Goal: Task Accomplishment & Management: Complete application form

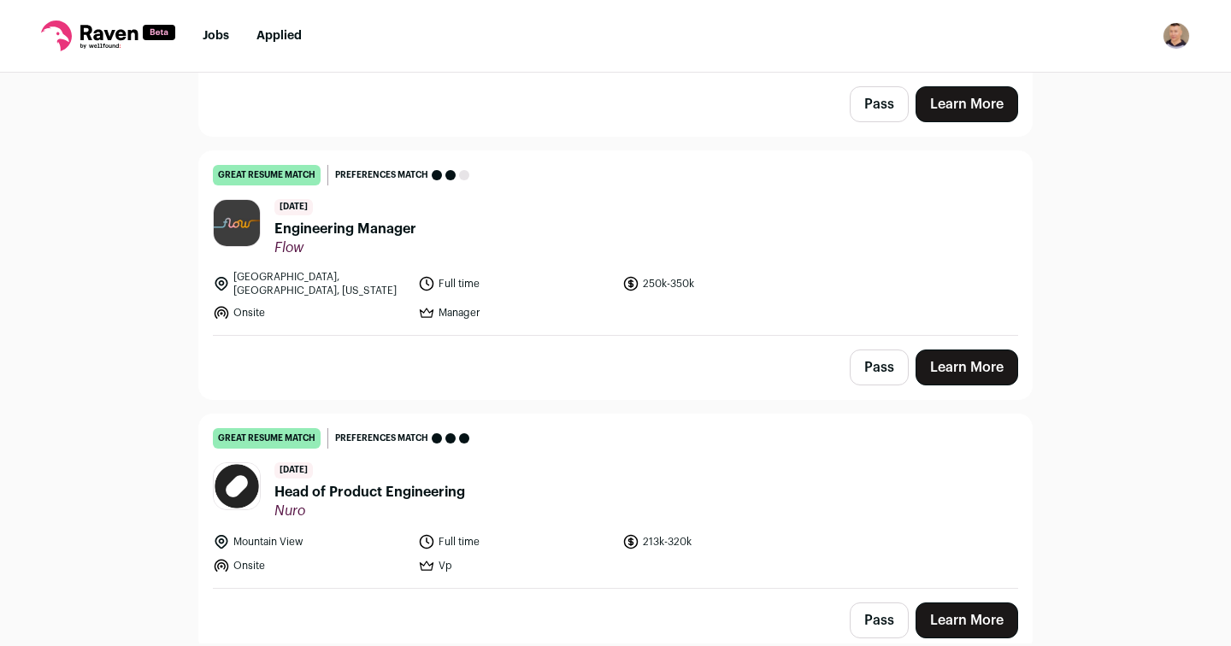
scroll to position [357, 0]
click at [983, 352] on link "Learn More" at bounding box center [966, 367] width 103 height 36
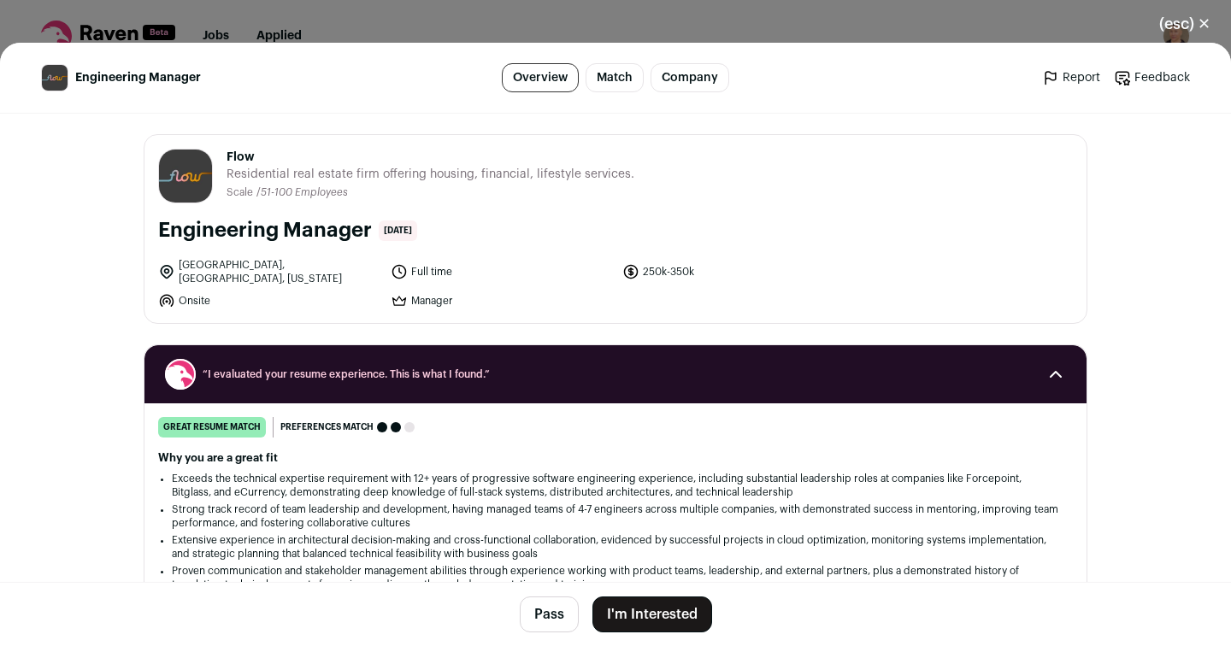
click at [1201, 25] on button "(esc) ✕" at bounding box center [1184, 24] width 92 height 38
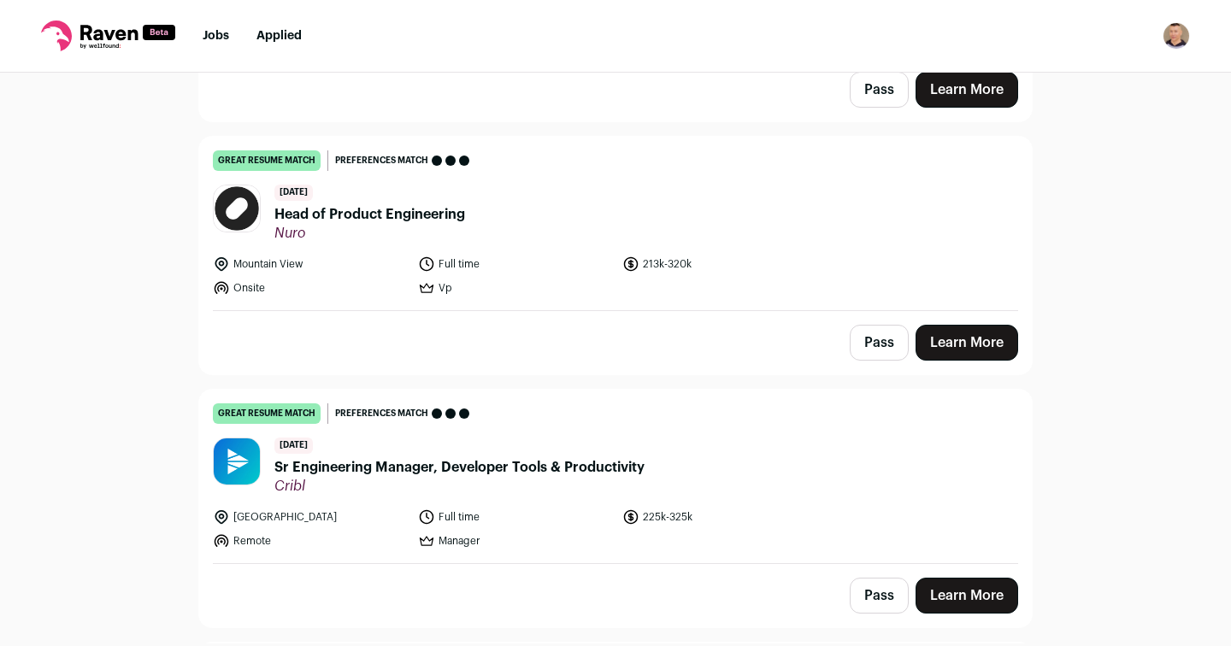
scroll to position [635, 0]
click at [973, 333] on link "Learn More" at bounding box center [966, 342] width 103 height 36
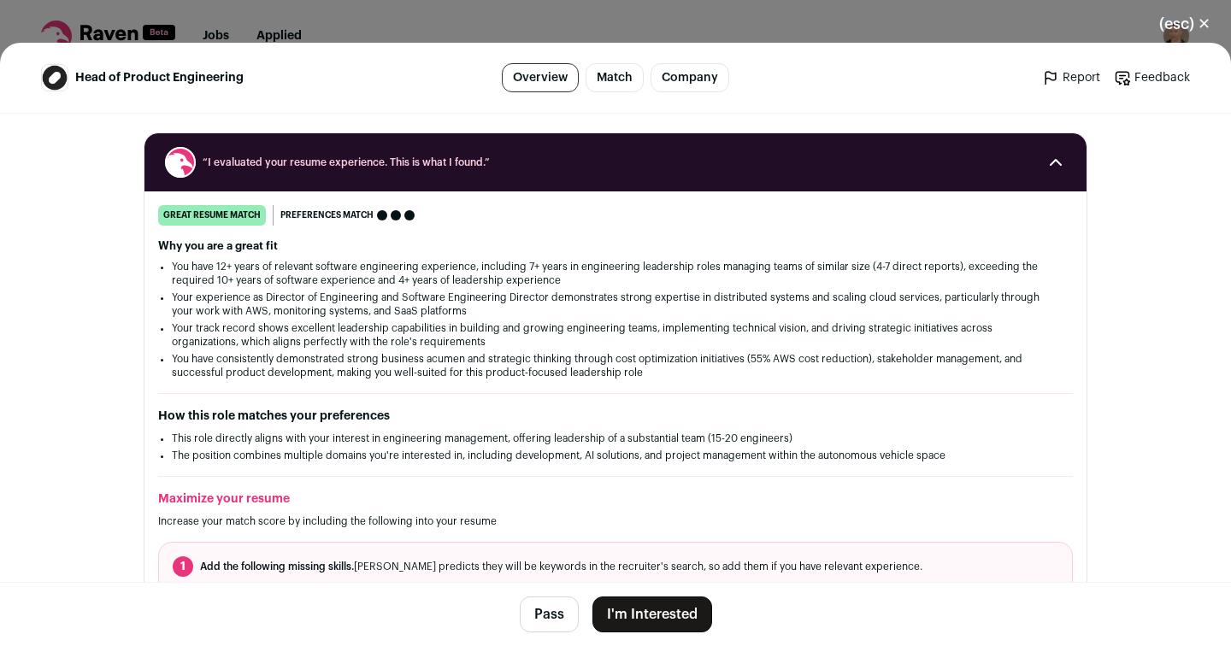
scroll to position [209, 0]
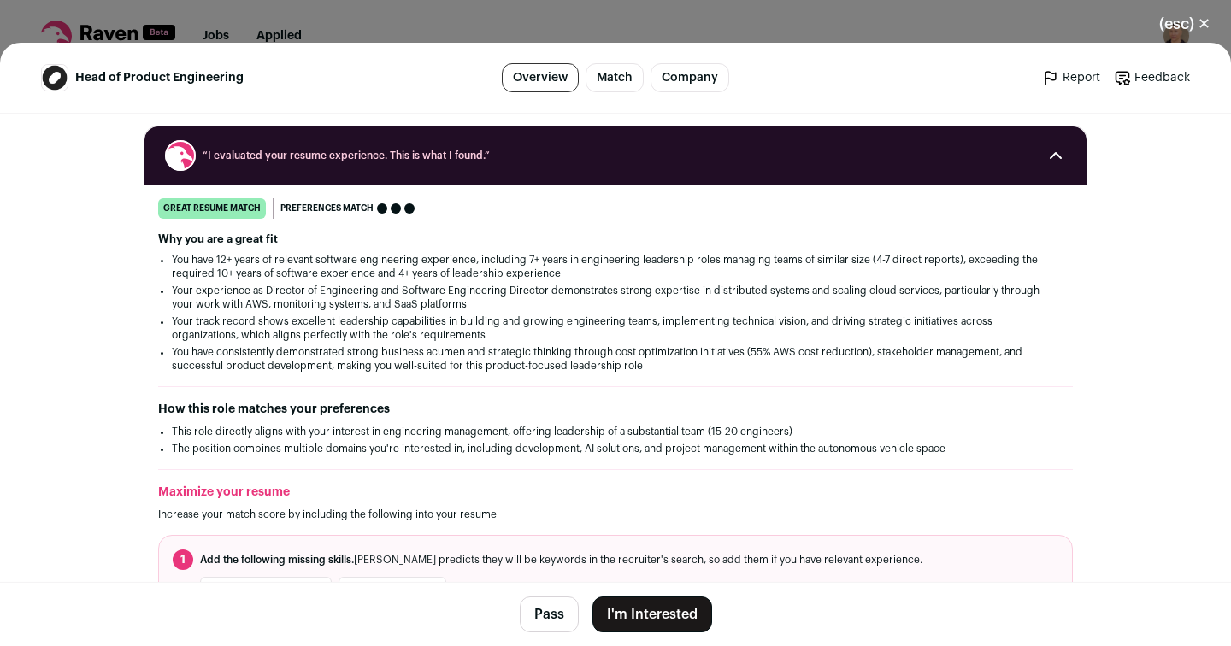
click at [1206, 25] on button "(esc) ✕" at bounding box center [1184, 24] width 92 height 38
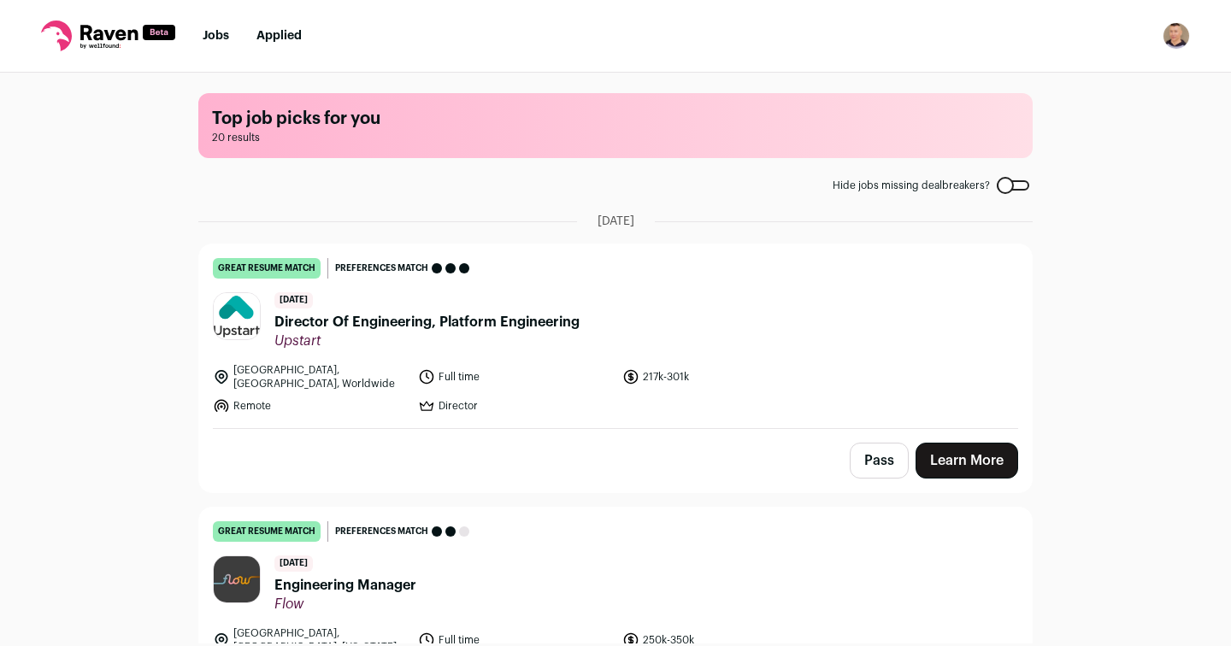
click at [1169, 46] on img "Open dropdown" at bounding box center [1175, 35] width 27 height 27
click at [1075, 74] on link "Settings" at bounding box center [1094, 79] width 189 height 41
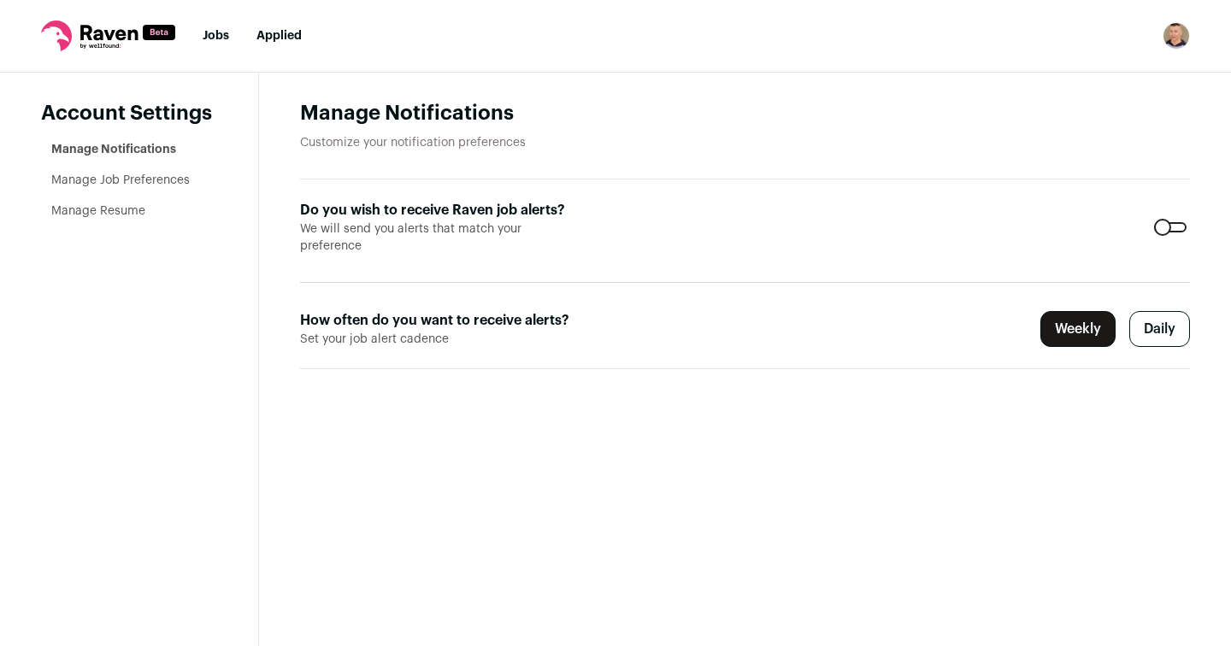
click at [122, 215] on link "Manage Resume" at bounding box center [98, 211] width 94 height 12
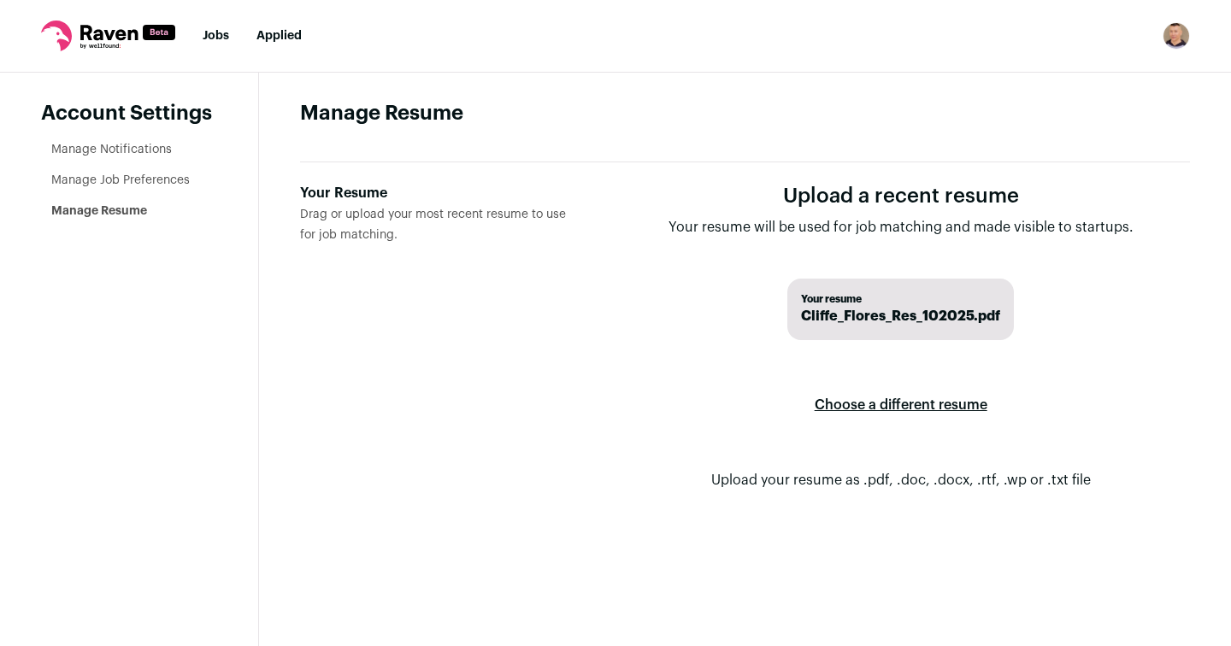
click at [909, 399] on label "Choose a different resume" at bounding box center [901, 405] width 173 height 48
click at [0, 0] on input "Your Resume Drag or upload your most recent resume to use for job matching." at bounding box center [0, 0] width 0 height 0
click at [880, 314] on span "Cliffe_Flores_Res_102025.pdf" at bounding box center [900, 316] width 199 height 21
click at [880, 408] on label "Choose a different resume" at bounding box center [901, 405] width 173 height 48
click at [0, 0] on input "Your Resume Drag or upload your most recent resume to use for job matching." at bounding box center [0, 0] width 0 height 0
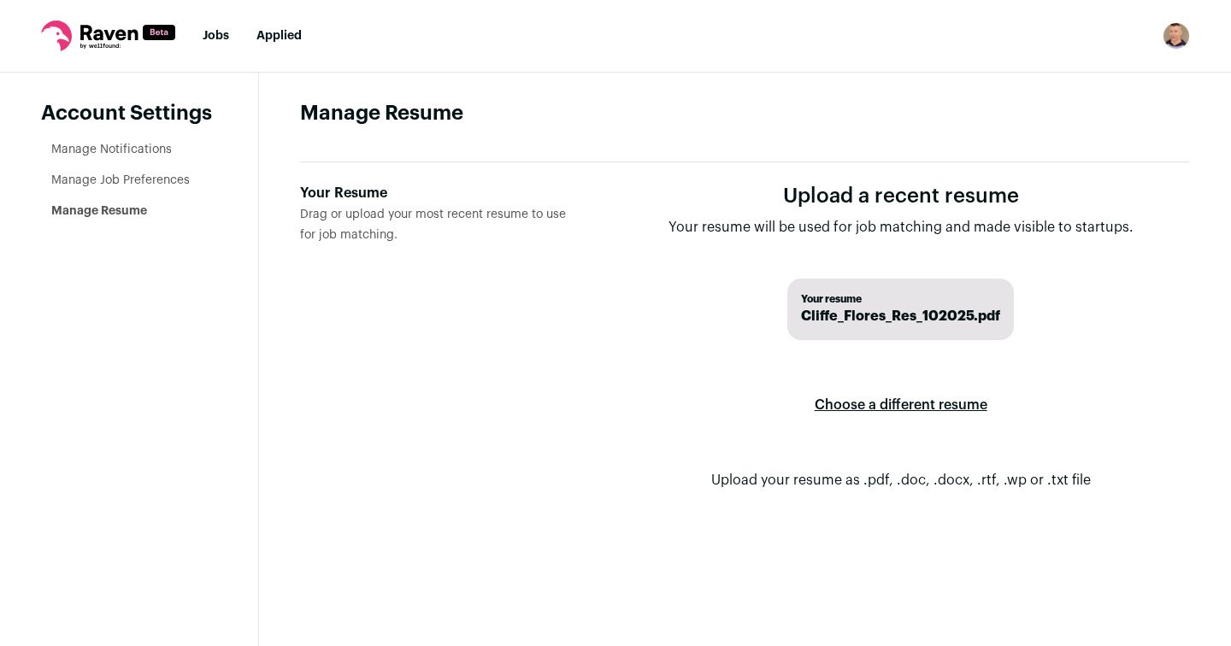
click at [154, 179] on link "Manage Job Preferences" at bounding box center [120, 180] width 138 height 12
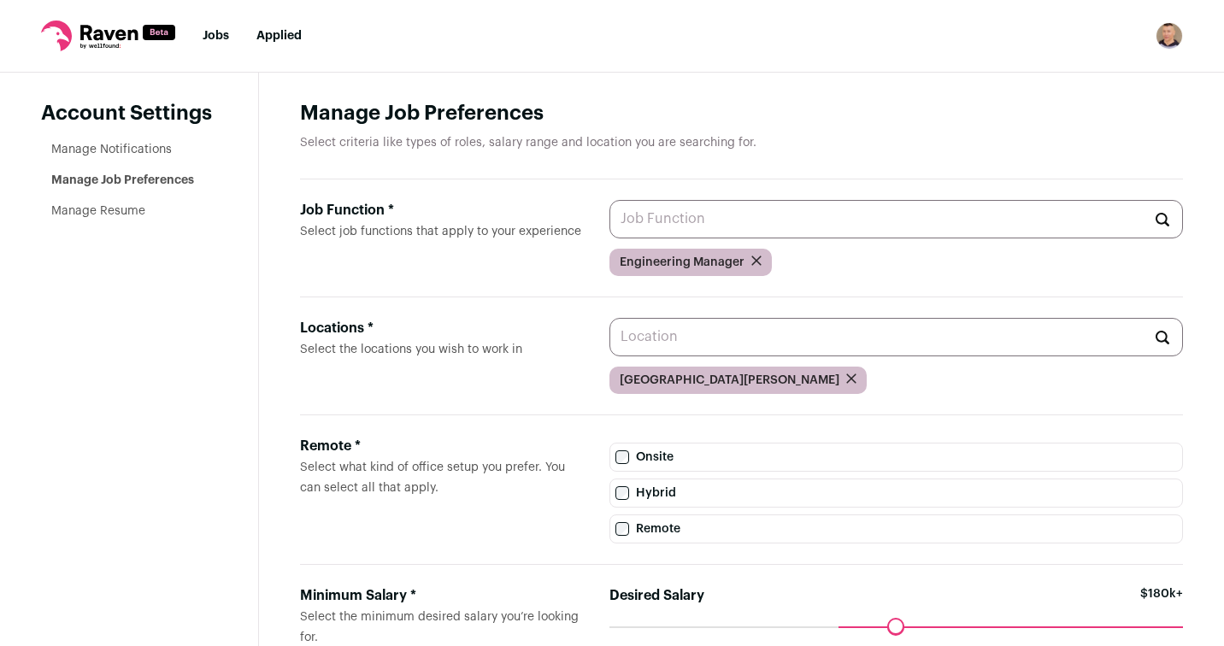
click at [144, 145] on link "Manage Notifications" at bounding box center [111, 150] width 121 height 12
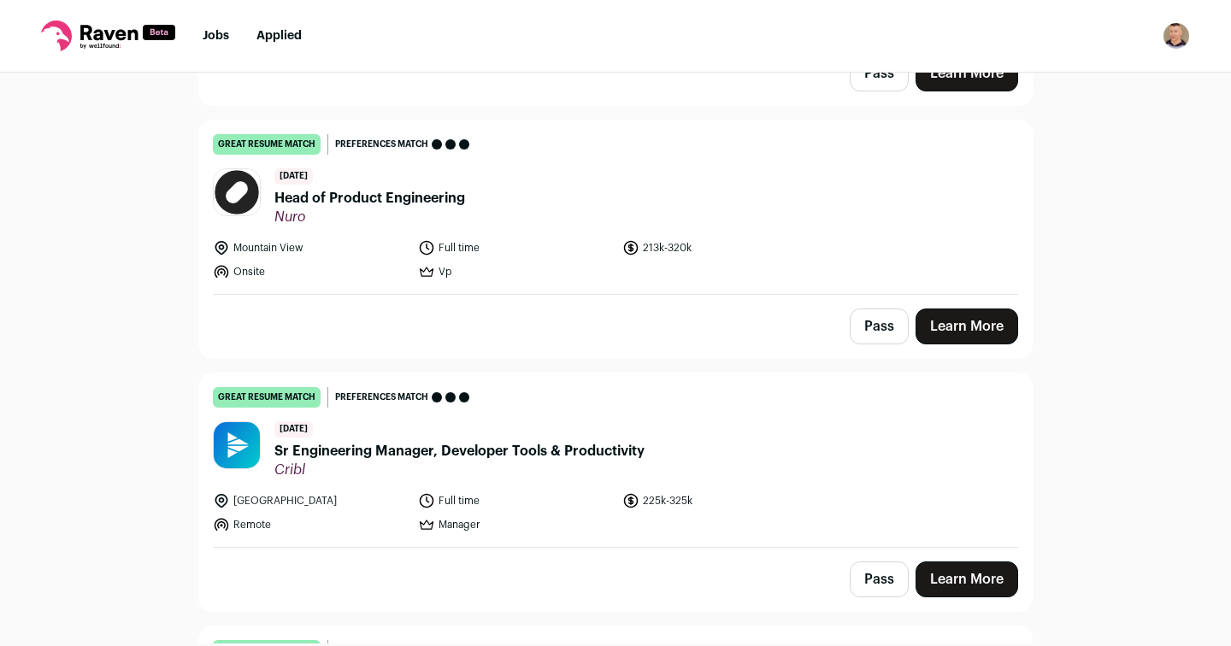
scroll to position [652, 0]
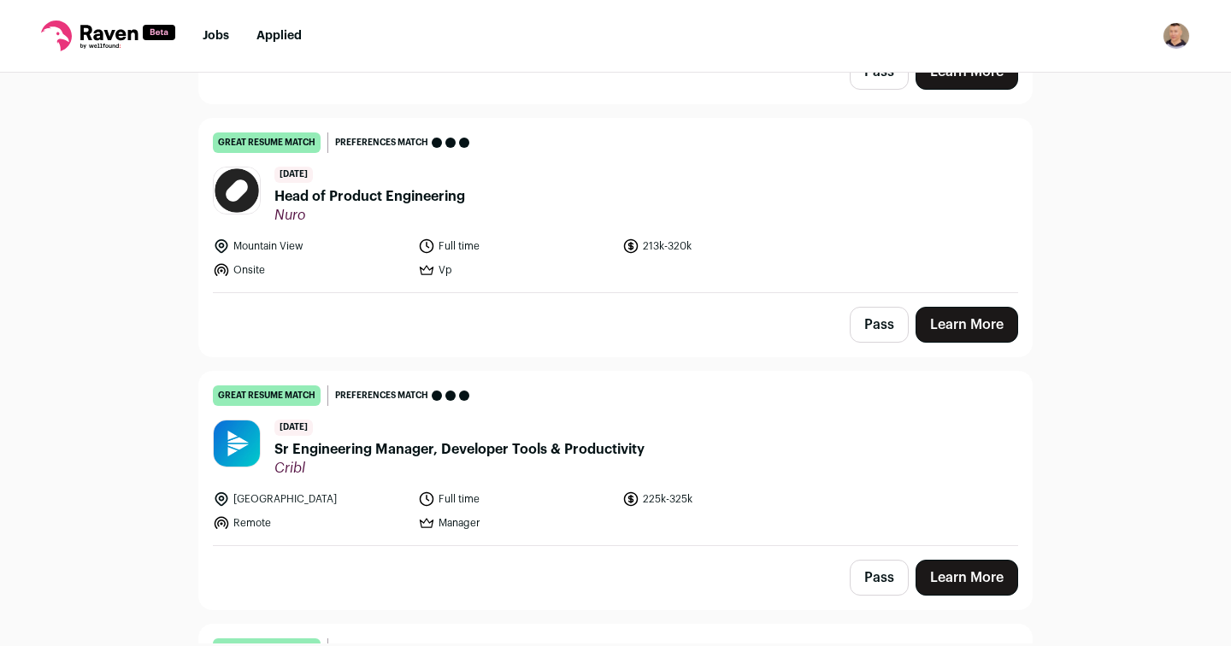
click at [962, 316] on link "Learn More" at bounding box center [966, 325] width 103 height 36
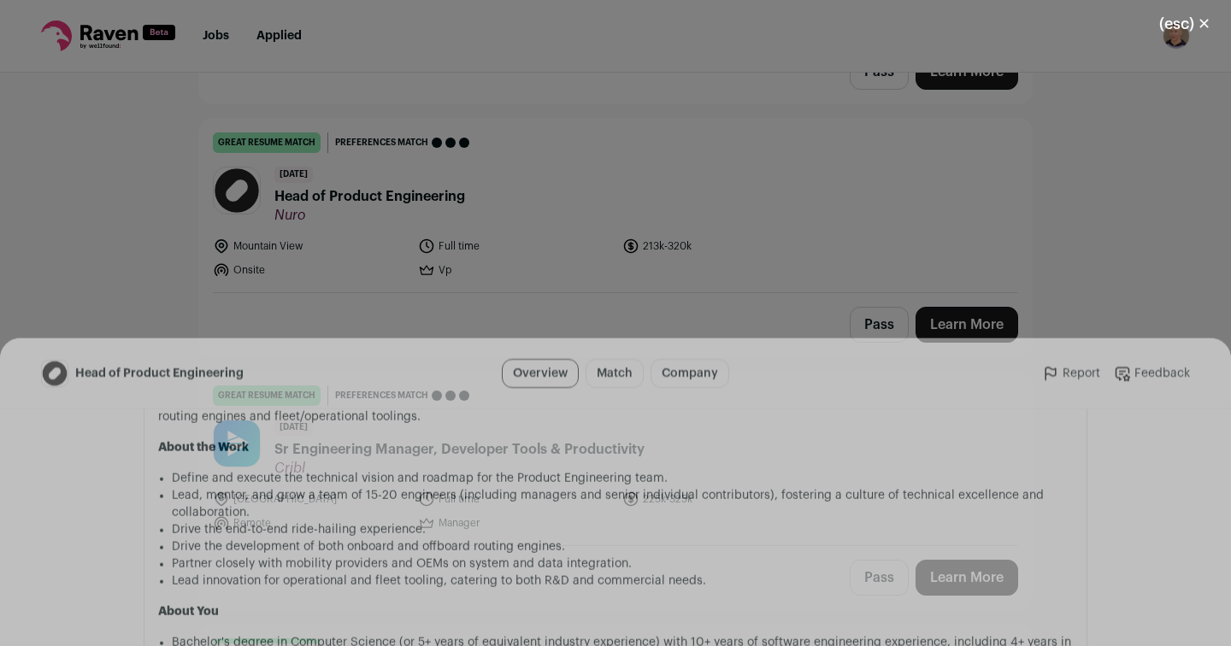
scroll to position [1074, 0]
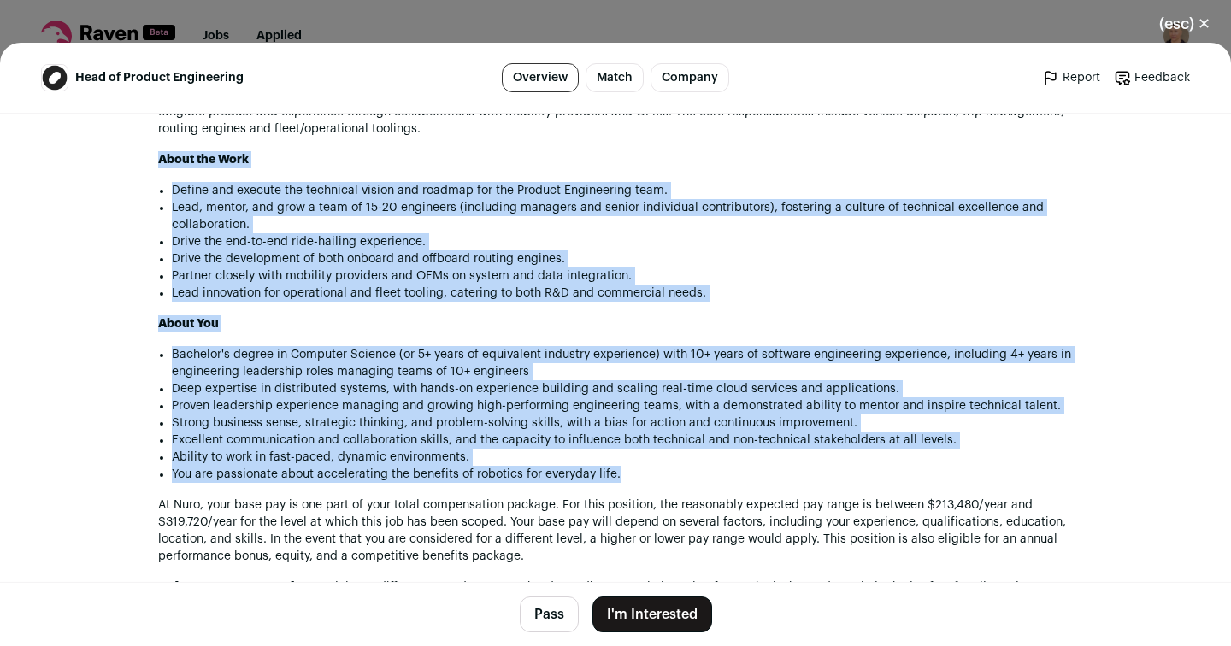
drag, startPoint x: 623, startPoint y: 482, endPoint x: 128, endPoint y: 156, distance: 592.9
click at [128, 156] on div "Nuro nuro.ai Public / Private Private Valuation $6B Company size 501-1,000 Foun…" at bounding box center [616, 107] width 1026 height 2137
copy div "About the Work Define and execute the technical vision and roadmap for the Prod…"
click at [113, 416] on div "Nuro nuro.ai Public / Private Private Valuation $6B Company size 501-1,000 Foun…" at bounding box center [616, 107] width 1026 height 2137
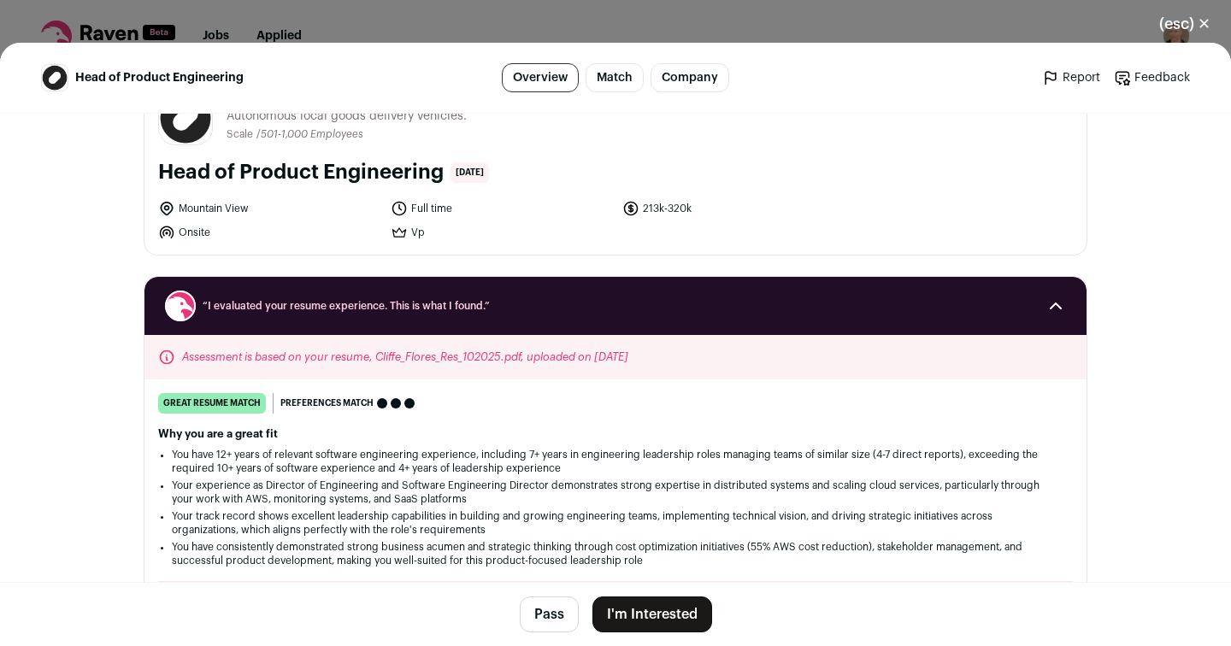
scroll to position [65, 0]
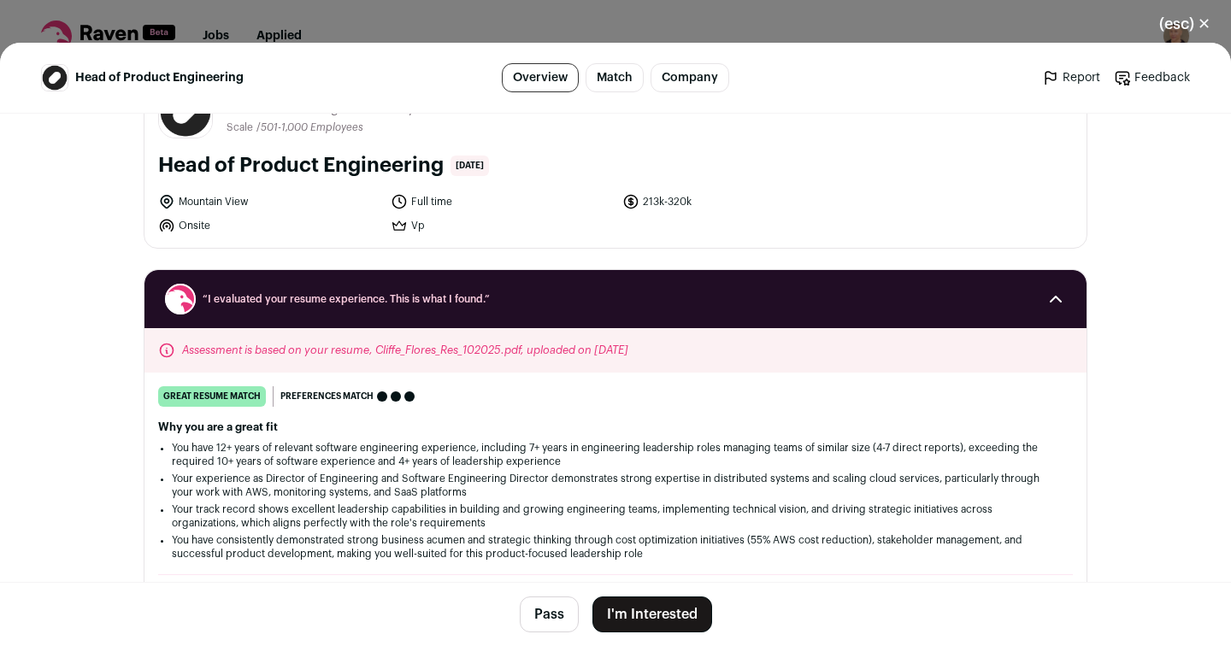
click at [667, 614] on button "I'm Interested" at bounding box center [652, 615] width 120 height 36
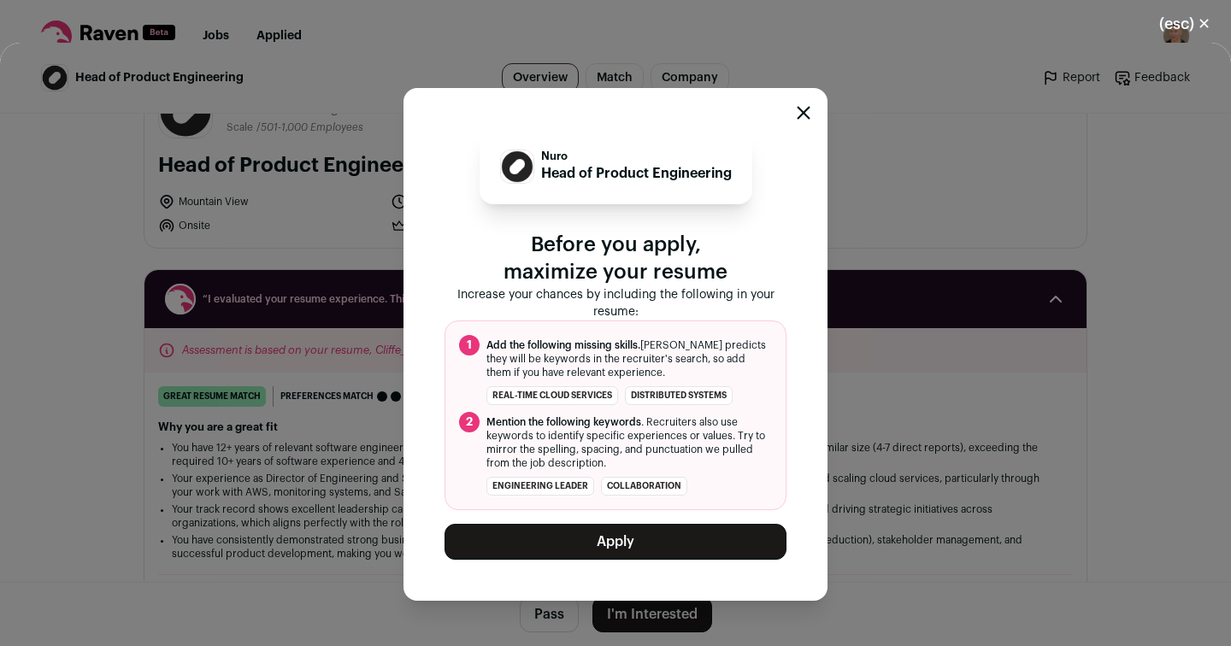
click at [622, 539] on button "Apply" at bounding box center [615, 542] width 342 height 36
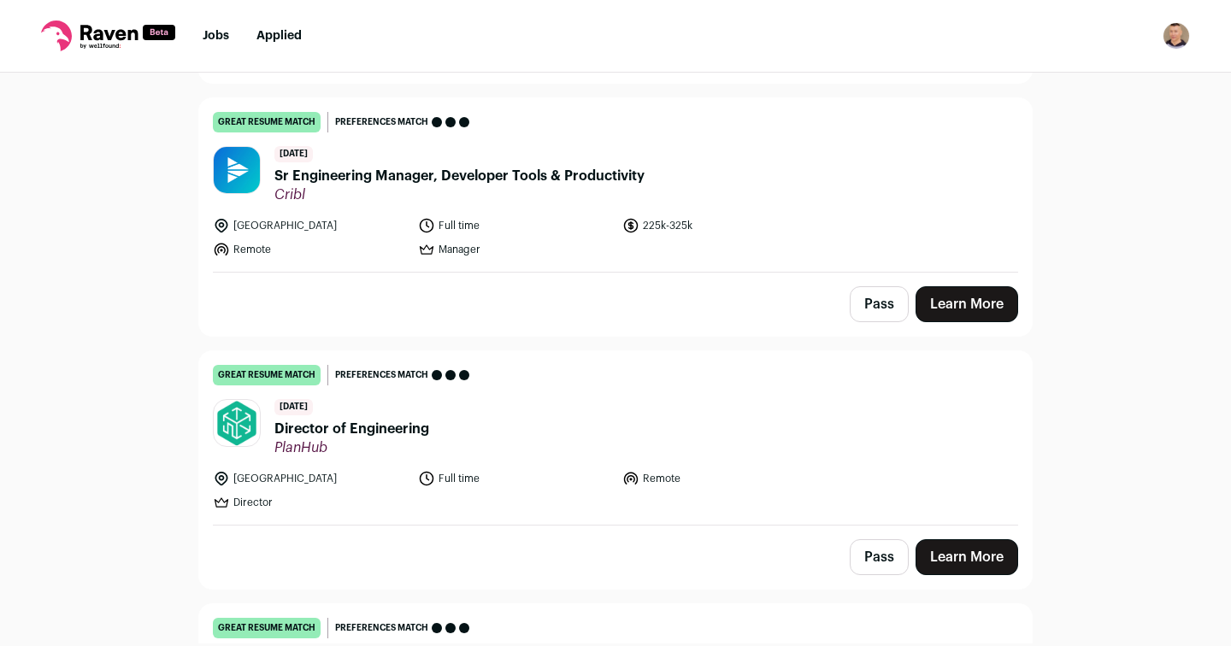
scroll to position [672, 0]
click at [976, 293] on link "Learn More" at bounding box center [966, 305] width 103 height 36
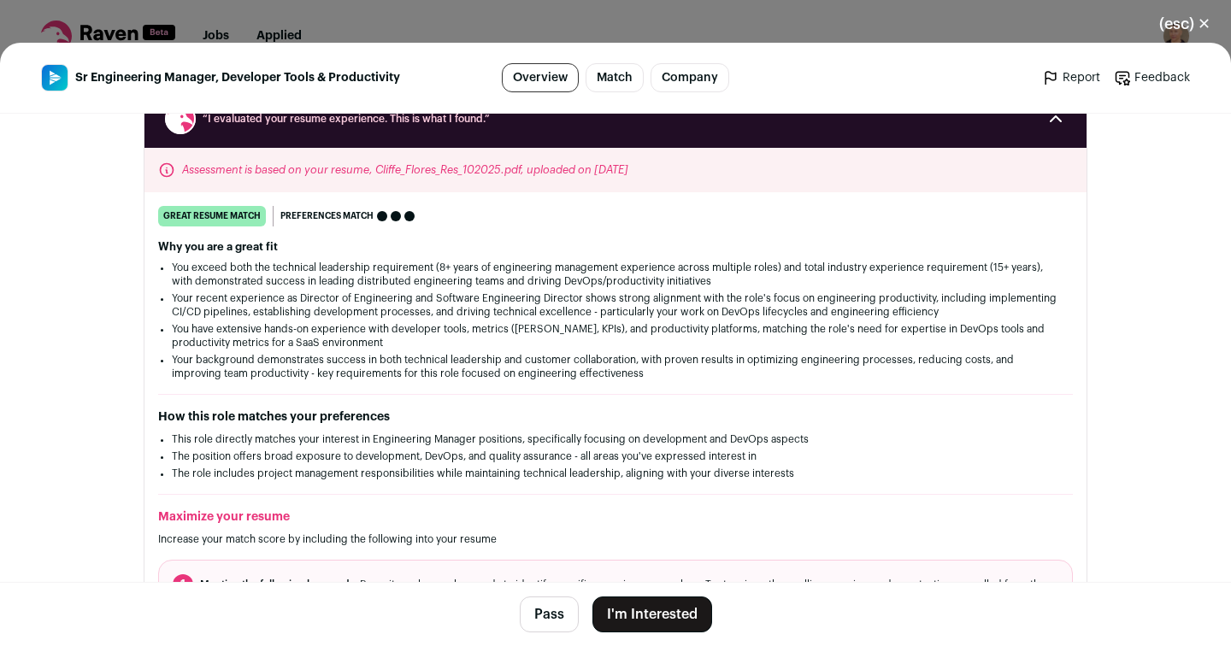
scroll to position [227, 0]
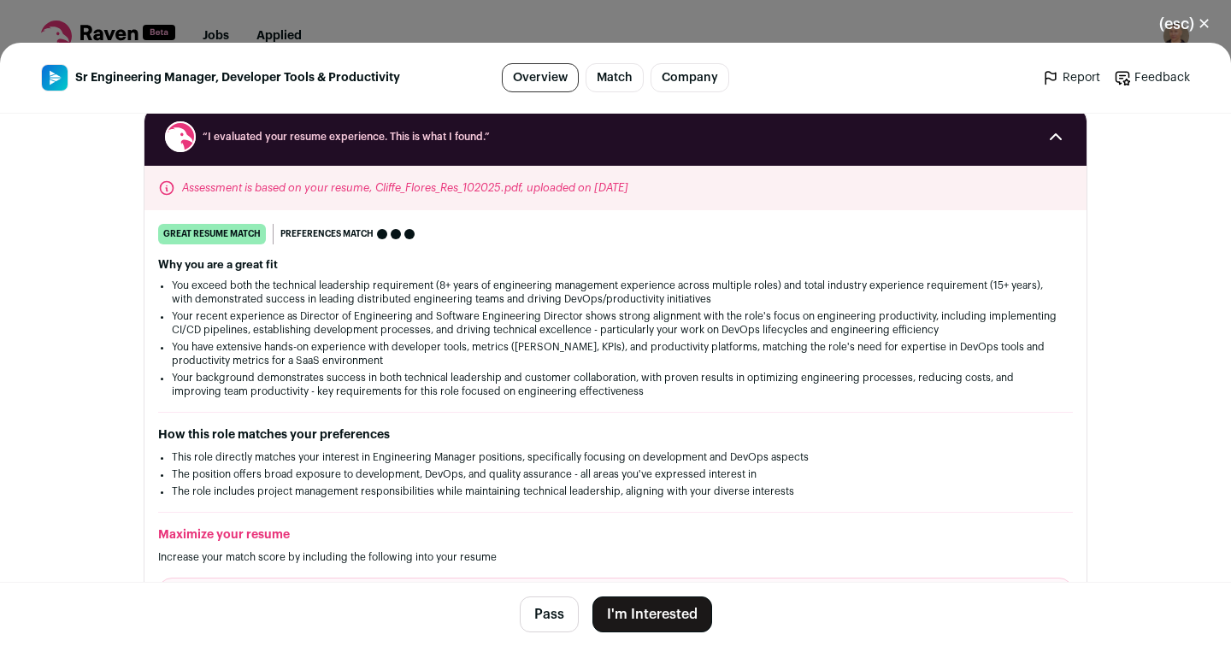
click at [1206, 25] on button "(esc) ✕" at bounding box center [1184, 24] width 92 height 38
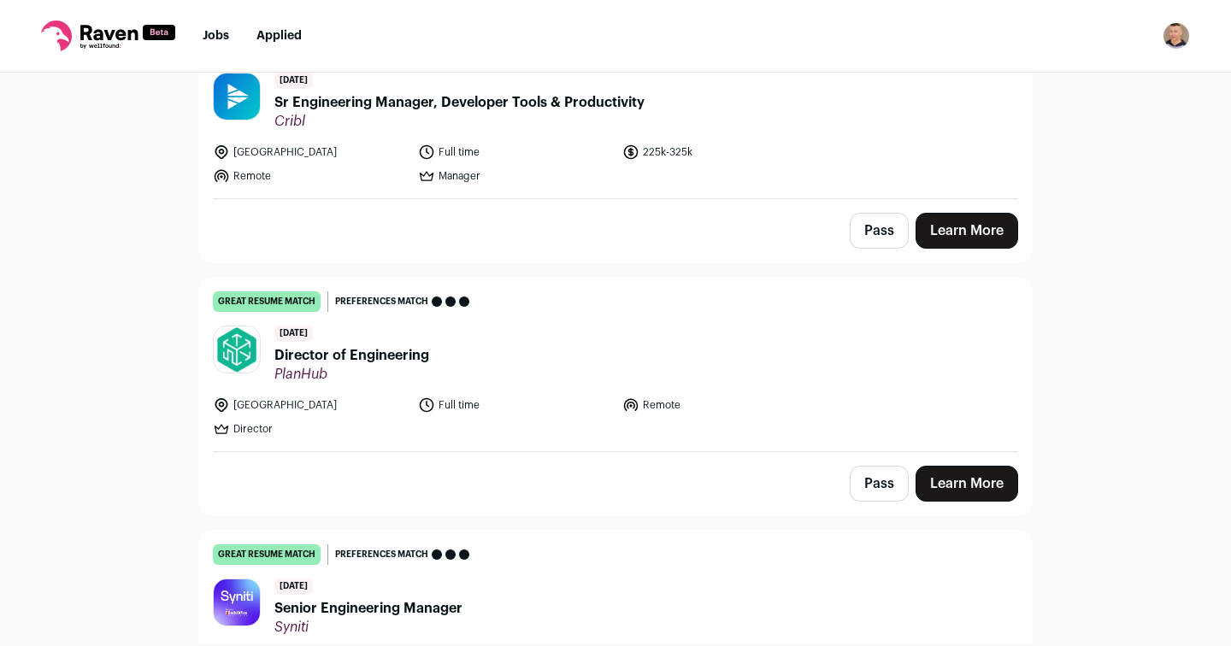
scroll to position [759, 0]
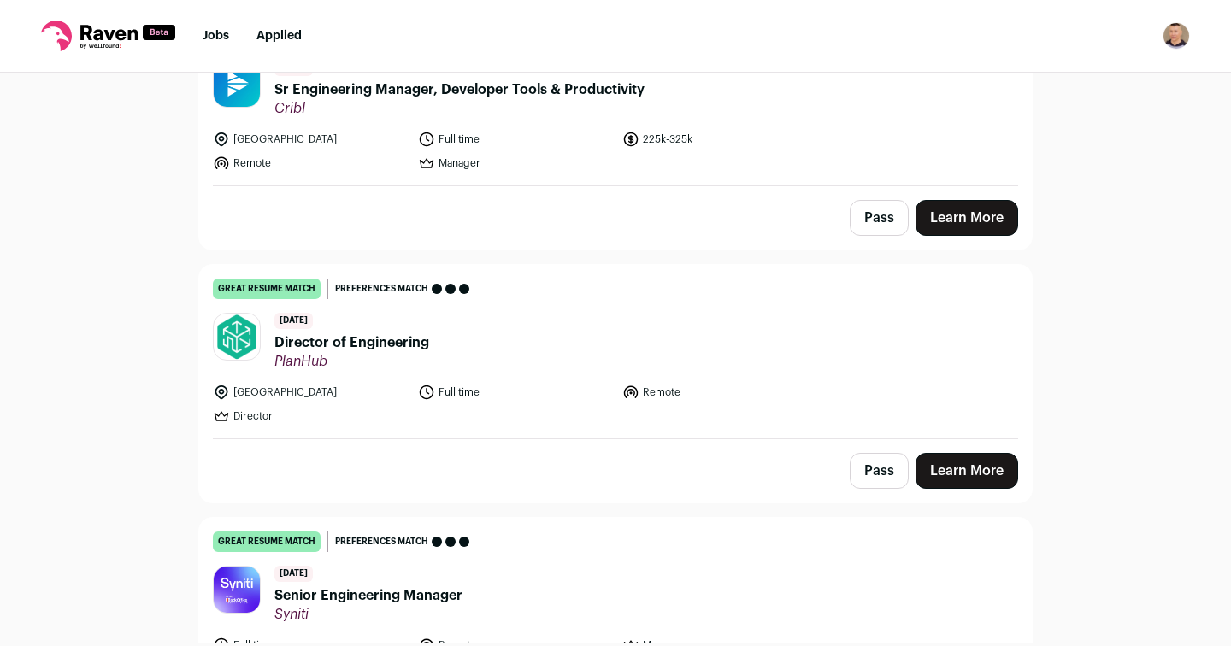
click at [972, 456] on link "Learn More" at bounding box center [966, 471] width 103 height 36
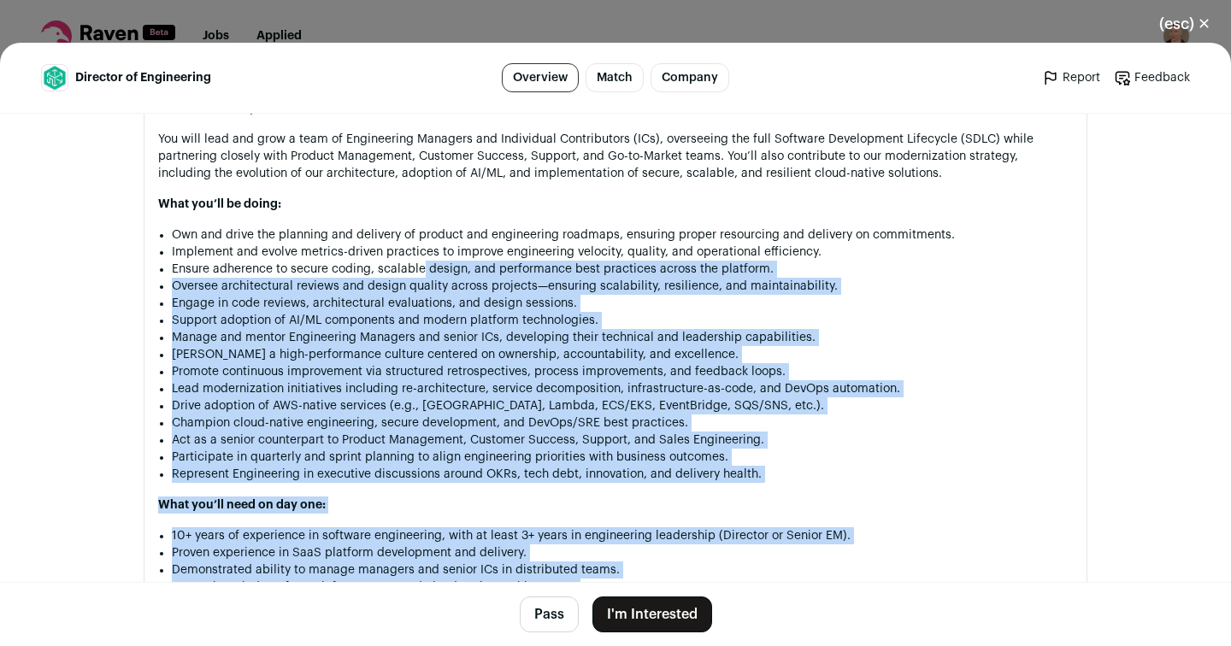
scroll to position [1067, 0]
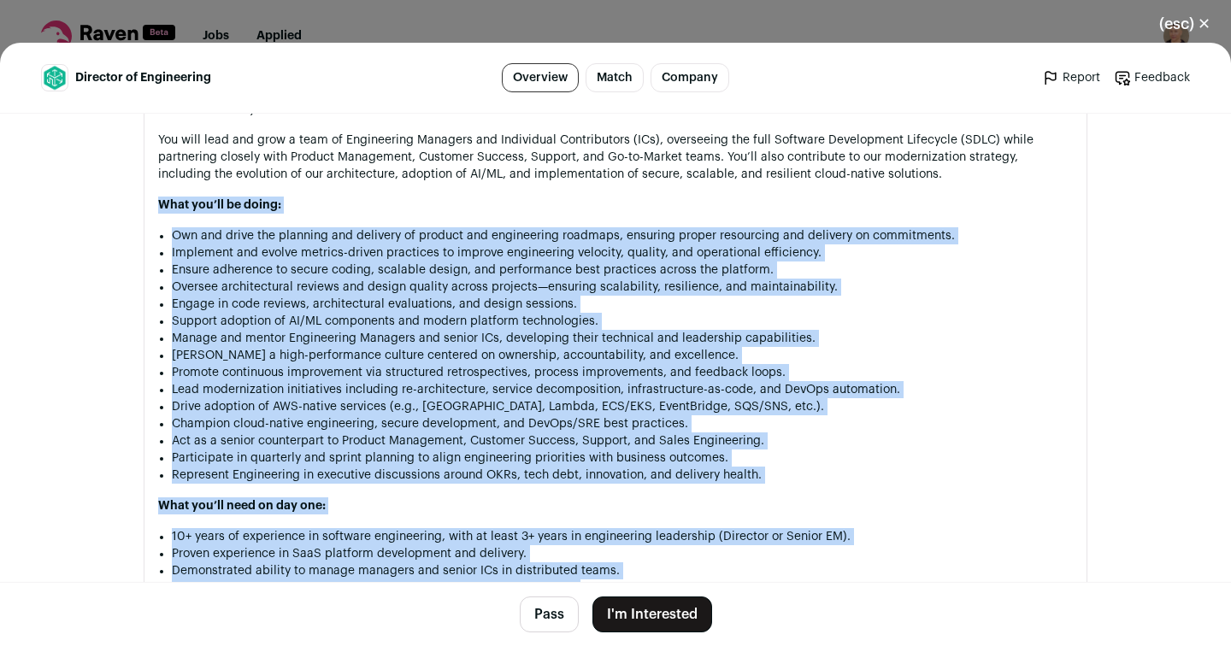
drag, startPoint x: 709, startPoint y: 394, endPoint x: 155, endPoint y: 203, distance: 586.8
click at [155, 203] on section "About the job Director of Engineering PlanHub is the leading pre-construction S…" at bounding box center [616, 563] width 944 height 1308
copy div "What you’ll be doing: Own and drive the planning and delivery of product and en…"
